Goal: Find specific page/section: Find specific page/section

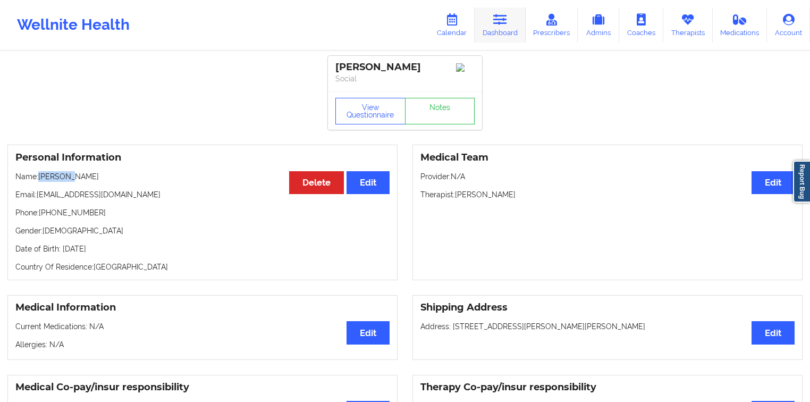
click at [497, 37] on link "Dashboard" at bounding box center [500, 24] width 51 height 35
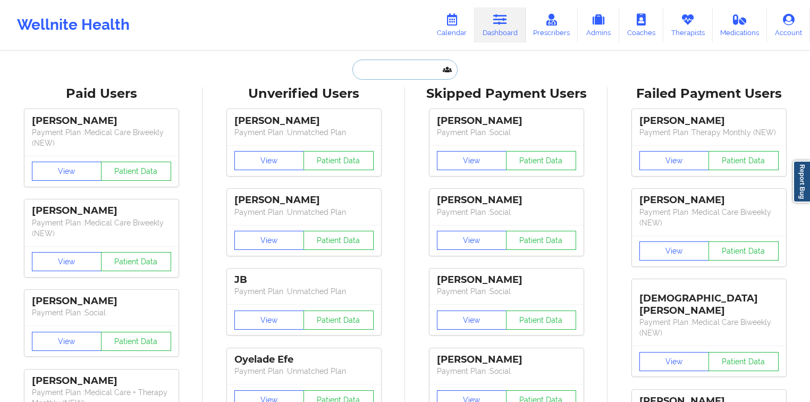
click at [407, 75] on input "text" at bounding box center [404, 70] width 105 height 20
paste input "[PERSON_NAME] [PERSON_NAME]"
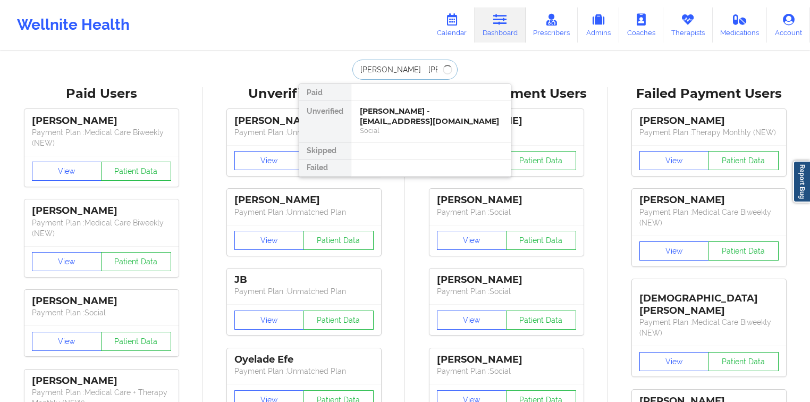
click at [388, 68] on input "[PERSON_NAME] [PERSON_NAME]" at bounding box center [404, 70] width 105 height 20
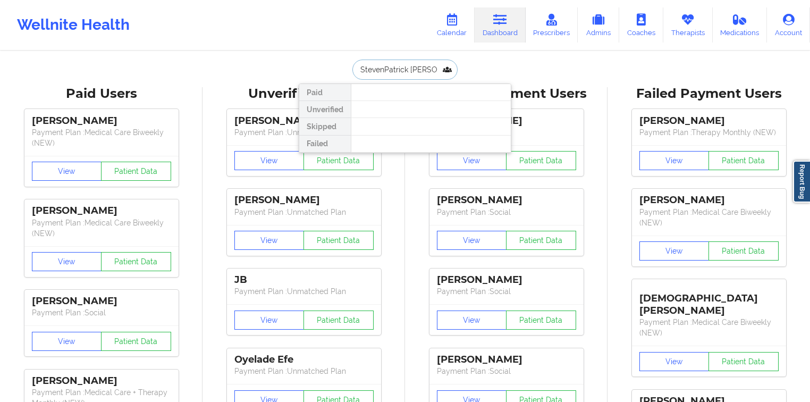
type input "[PERSON_NAME] [PERSON_NAME]"
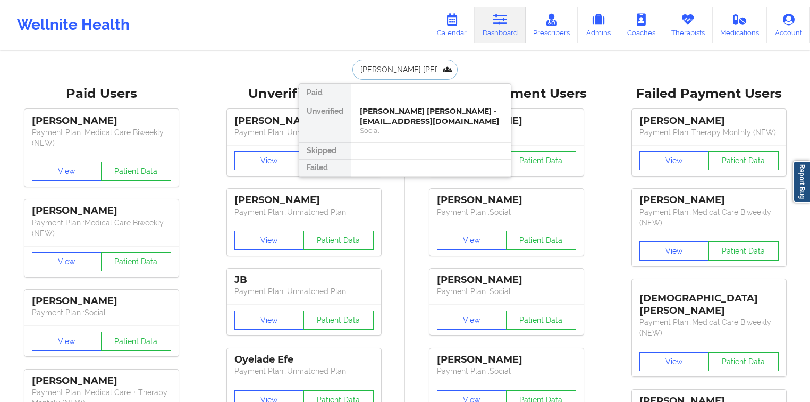
click at [384, 111] on div "[PERSON_NAME] [PERSON_NAME] - [EMAIL_ADDRESS][DOMAIN_NAME]" at bounding box center [431, 116] width 142 height 20
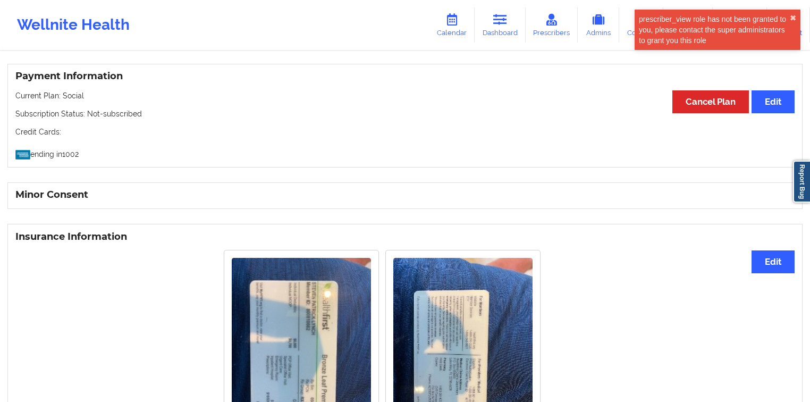
scroll to position [811, 0]
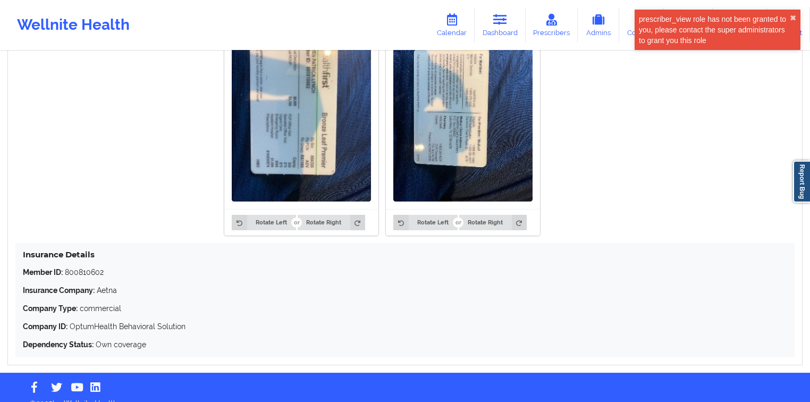
click at [84, 267] on p "Member ID: 800810602" at bounding box center [405, 272] width 765 height 11
copy p "800810602"
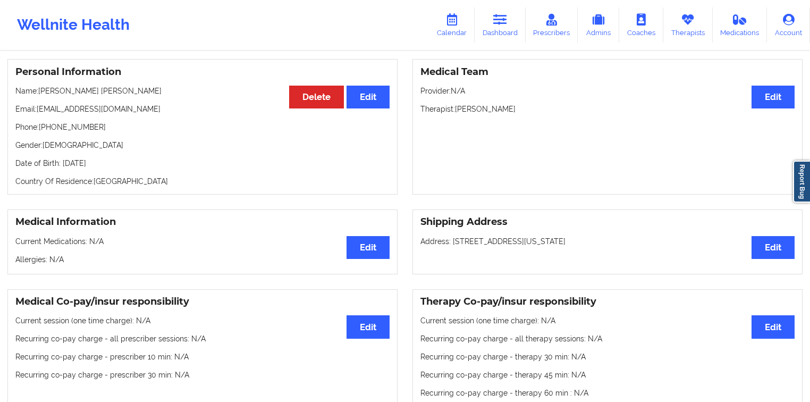
scroll to position [88, 0]
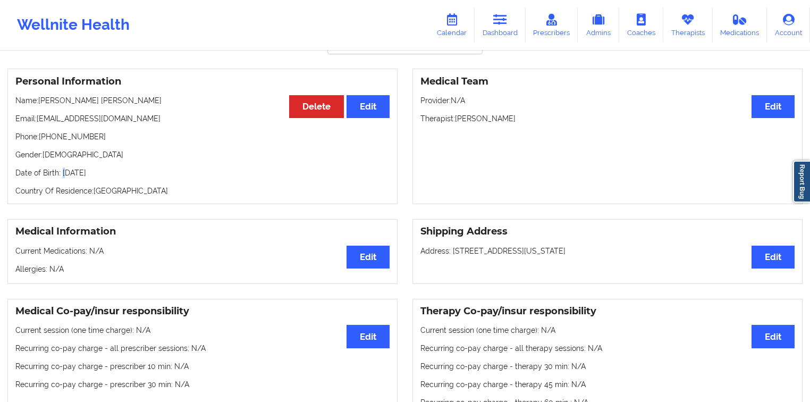
click at [62, 167] on p "Date of Birth: [DEMOGRAPHIC_DATA]" at bounding box center [202, 172] width 374 height 11
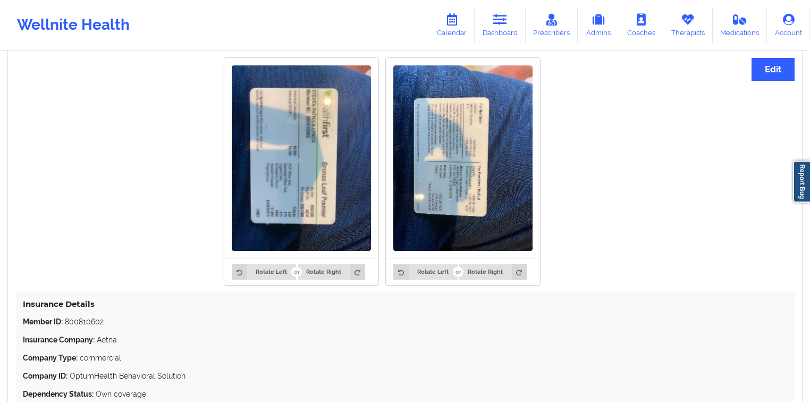
scroll to position [811, 0]
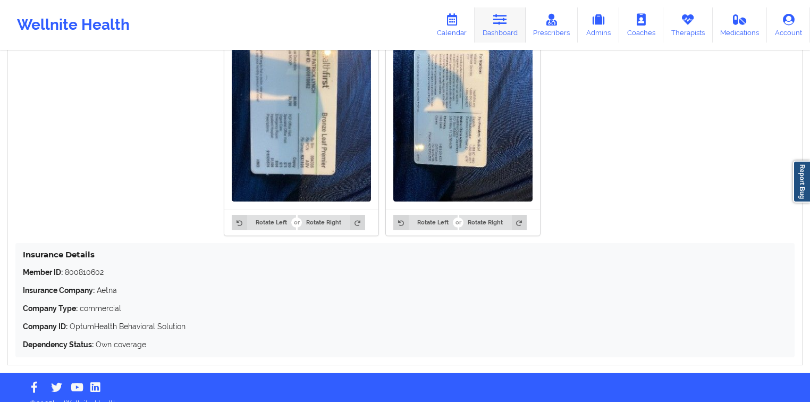
click at [500, 14] on icon at bounding box center [500, 20] width 14 height 12
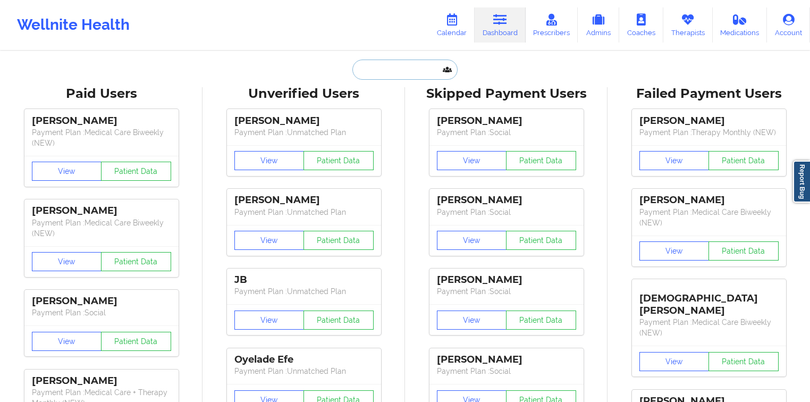
click at [415, 75] on input "text" at bounding box center [404, 70] width 105 height 20
paste input "[EMAIL_ADDRESS][DOMAIN_NAME]"
type input "[EMAIL_ADDRESS][DOMAIN_NAME]"
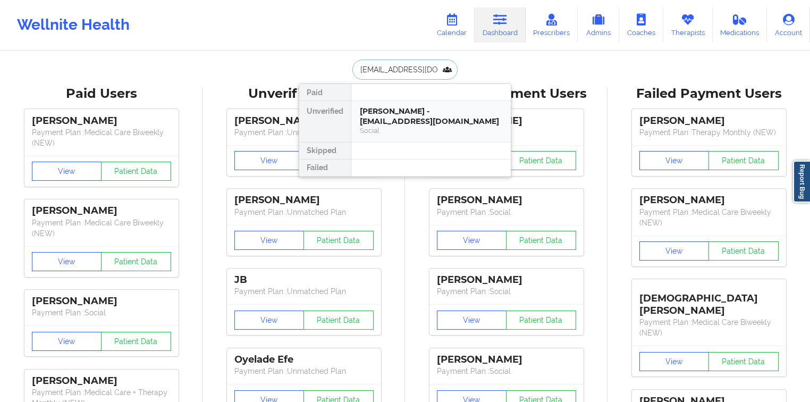
click at [408, 126] on div "Social" at bounding box center [431, 130] width 142 height 9
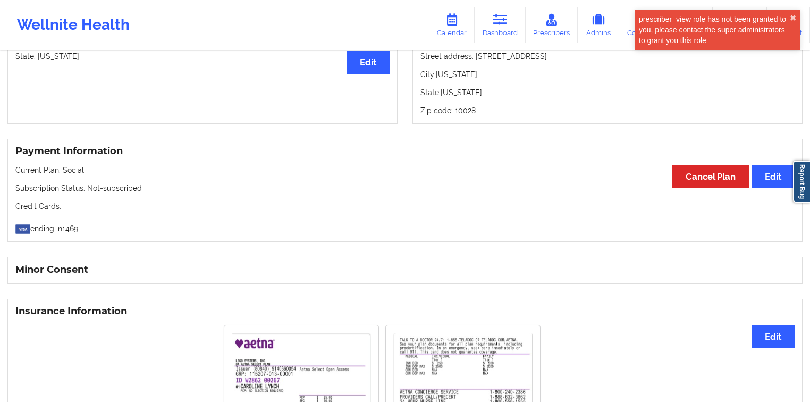
scroll to position [745, 0]
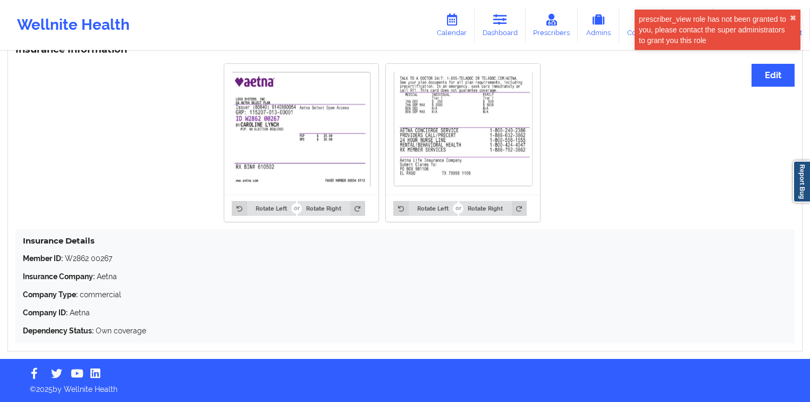
click at [88, 255] on p "Member ID: W2862 00267" at bounding box center [405, 258] width 765 height 11
click at [73, 259] on p "Member ID: W2862 00267" at bounding box center [405, 258] width 765 height 11
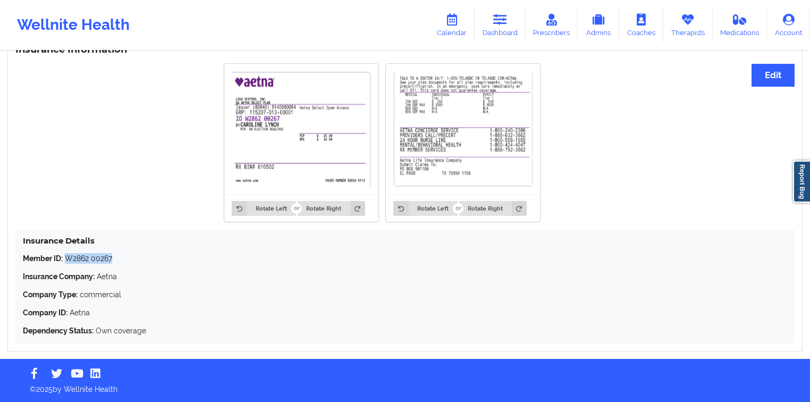
drag, startPoint x: 73, startPoint y: 259, endPoint x: 125, endPoint y: 260, distance: 52.1
click at [125, 260] on p "Member ID: W2862 00267" at bounding box center [405, 258] width 765 height 11
drag, startPoint x: 97, startPoint y: 254, endPoint x: 108, endPoint y: 258, distance: 12.6
click at [108, 258] on p "Member ID: W2862 00267" at bounding box center [405, 258] width 765 height 11
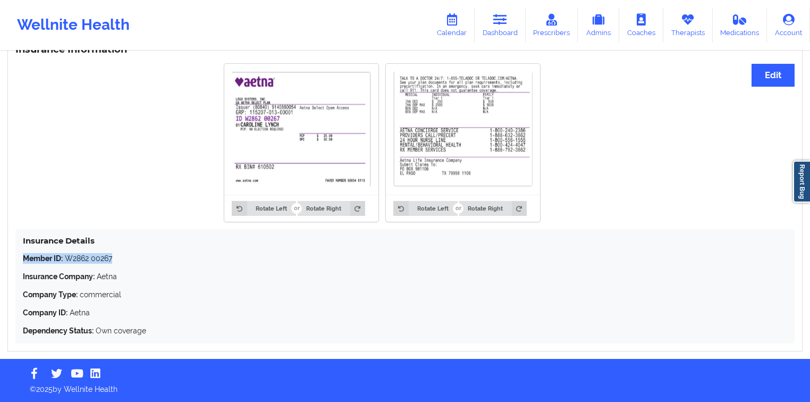
drag, startPoint x: 108, startPoint y: 258, endPoint x: 90, endPoint y: 259, distance: 18.1
click at [90, 259] on p "Member ID: W2862 00267" at bounding box center [405, 258] width 765 height 11
click at [85, 259] on p "Member ID: W2862 00267" at bounding box center [405, 258] width 765 height 11
drag, startPoint x: 85, startPoint y: 259, endPoint x: 96, endPoint y: 262, distance: 11.4
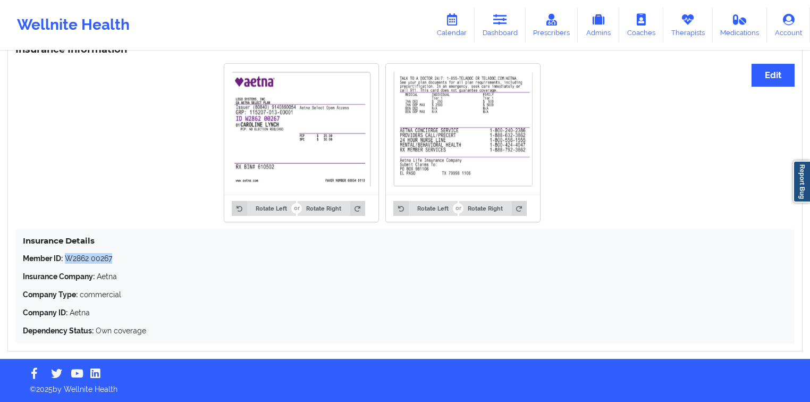
click at [96, 262] on p "Member ID: W2862 00267" at bounding box center [405, 258] width 765 height 11
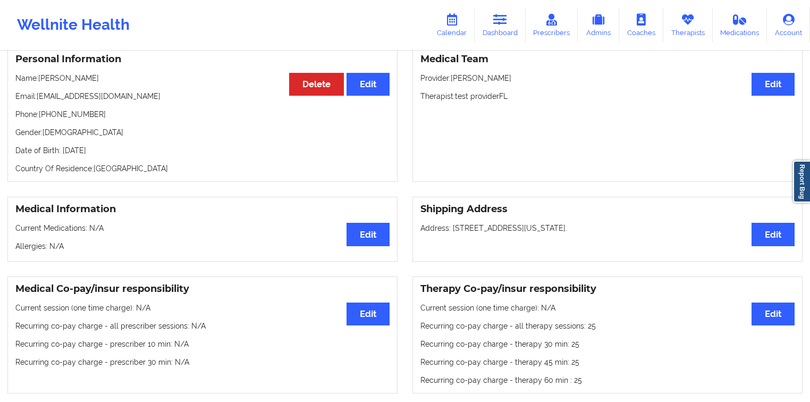
scroll to position [128, 0]
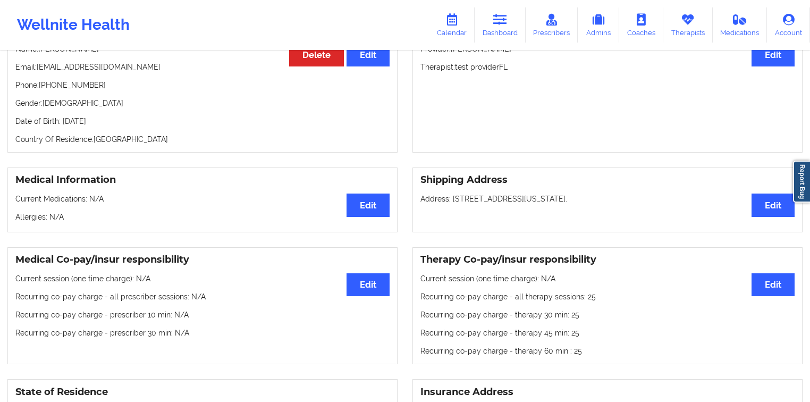
click at [93, 89] on p "Phone: [PHONE_NUMBER]" at bounding box center [202, 85] width 374 height 11
drag, startPoint x: 93, startPoint y: 89, endPoint x: 40, endPoint y: 87, distance: 52.1
click at [40, 87] on p "Phone: [PHONE_NUMBER]" at bounding box center [202, 85] width 374 height 11
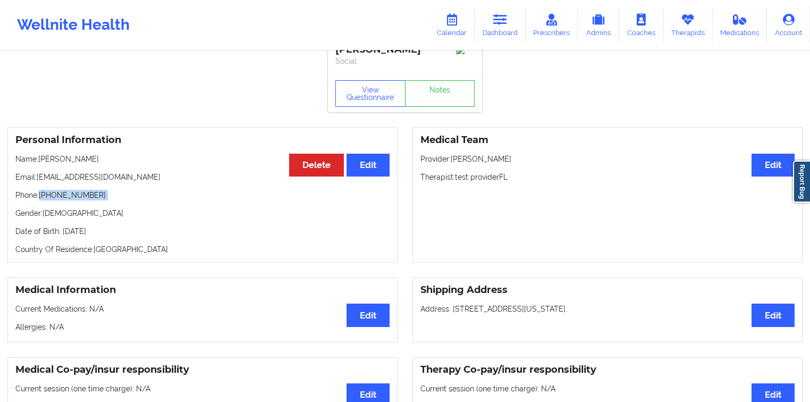
scroll to position [0, 0]
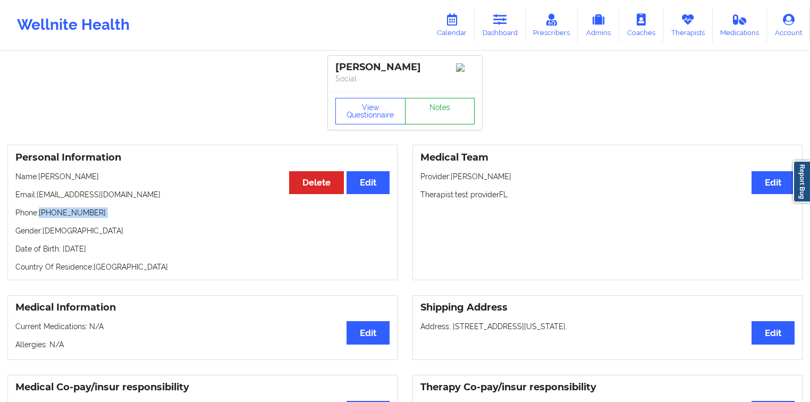
click at [461, 115] on link "Notes" at bounding box center [440, 111] width 70 height 27
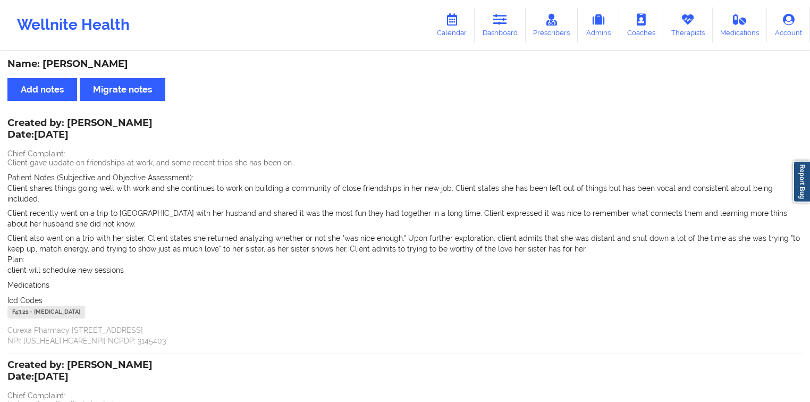
click at [70, 119] on div "Created by: [PERSON_NAME] Date: [DATE]" at bounding box center [79, 129] width 145 height 24
drag, startPoint x: 102, startPoint y: 123, endPoint x: 142, endPoint y: 123, distance: 39.9
click at [142, 123] on div "Created by: [PERSON_NAME] Date: [DATE]" at bounding box center [79, 129] width 145 height 24
click at [145, 120] on div "Created by: [PERSON_NAME] Date: [DATE]" at bounding box center [79, 129] width 145 height 24
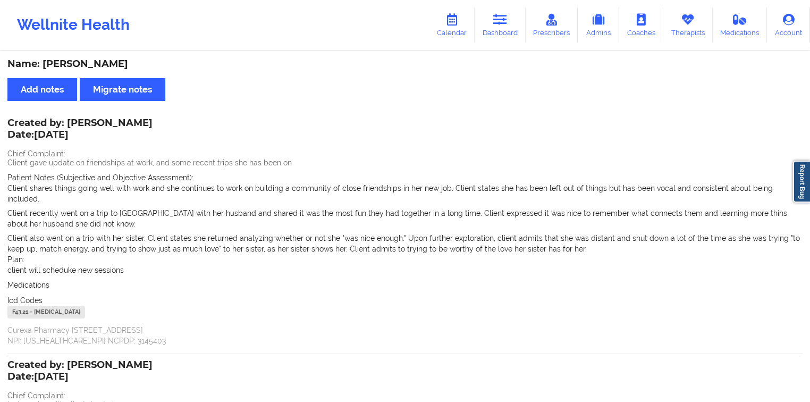
drag, startPoint x: 144, startPoint y: 120, endPoint x: 86, endPoint y: 125, distance: 58.7
click at [86, 125] on div "Created by: [PERSON_NAME] Date: [DATE]" at bounding box center [79, 129] width 145 height 24
drag, startPoint x: 86, startPoint y: 125, endPoint x: 131, endPoint y: 126, distance: 45.2
click at [131, 126] on div "Created by: [PERSON_NAME] Date: [DATE]" at bounding box center [79, 129] width 145 height 24
